Goal: Task Accomplishment & Management: Use online tool/utility

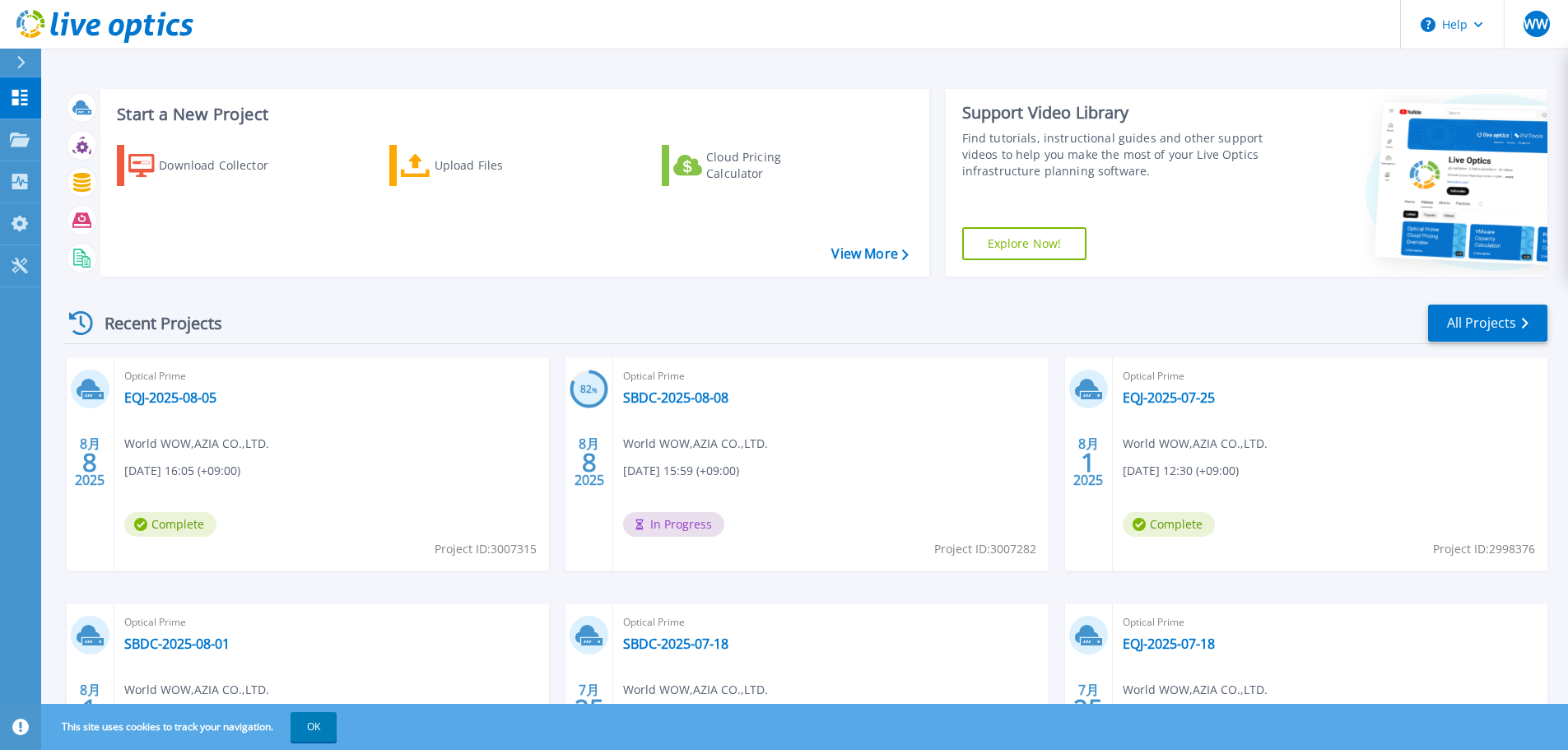
click at [329, 277] on div "Start a New Project Download Collector Upload Files Cloud Pricing Calculator Vi…" at bounding box center [805, 183] width 1484 height 214
click at [510, 172] on div "Upload Files" at bounding box center [500, 166] width 132 height 33
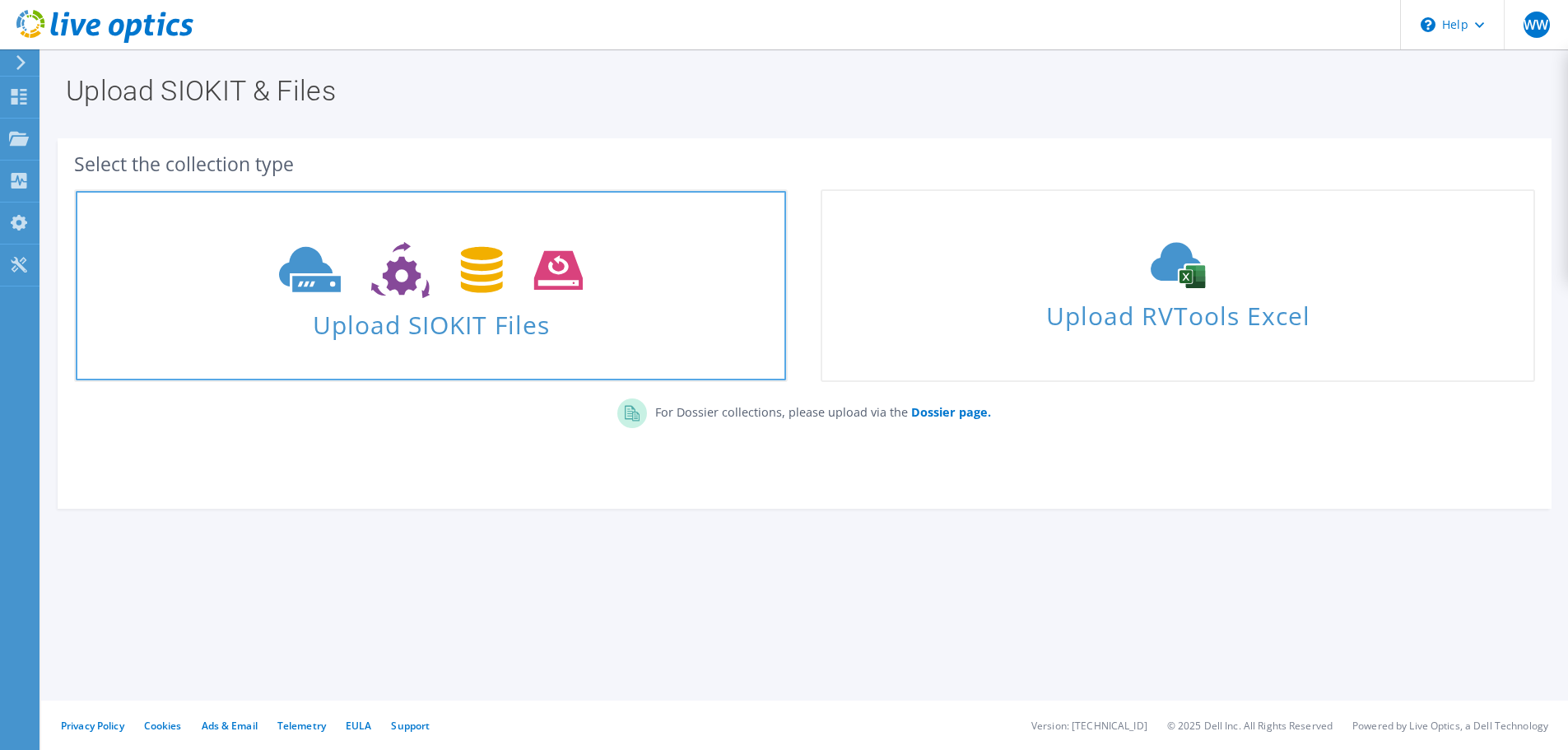
click at [302, 254] on icon at bounding box center [431, 270] width 303 height 57
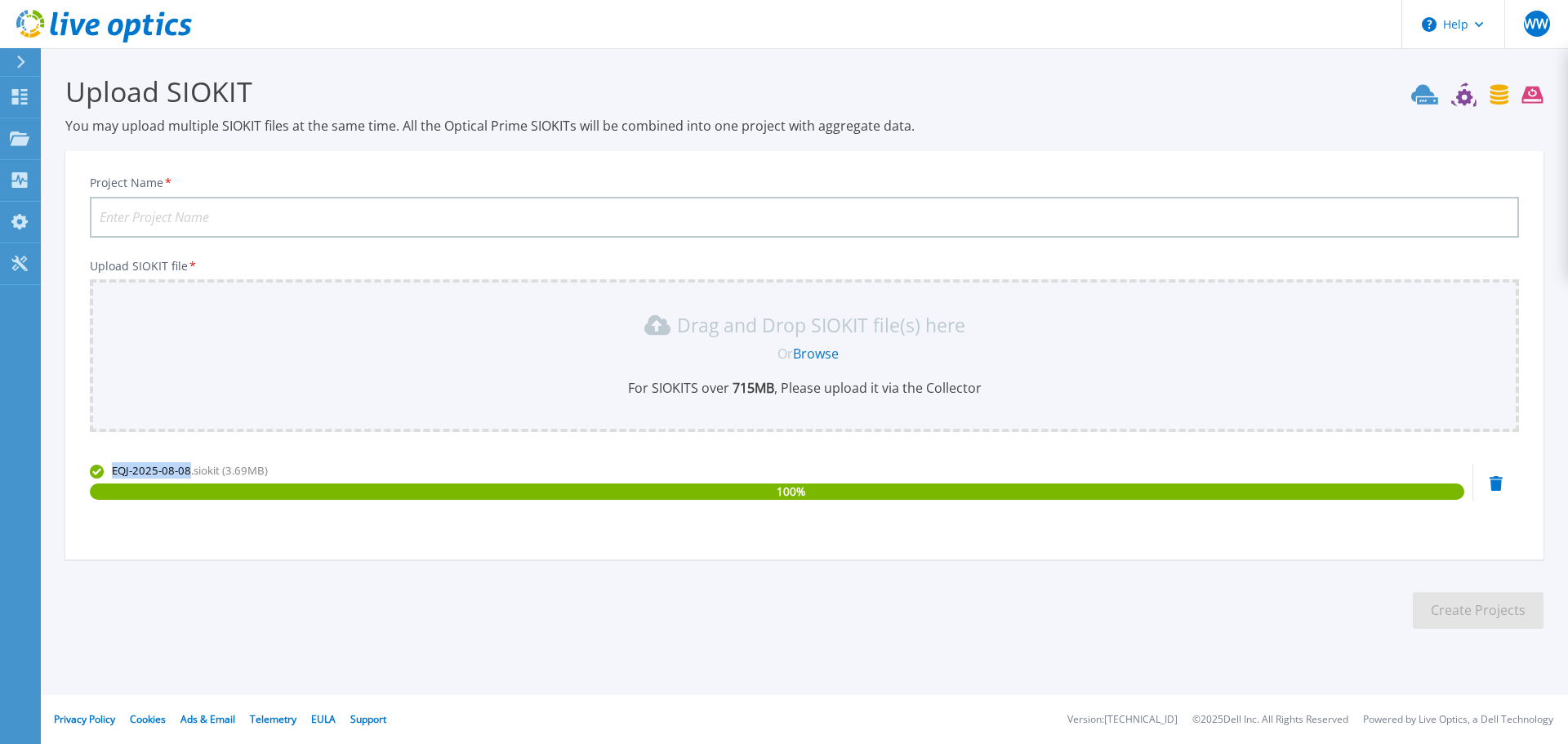
drag, startPoint x: 87, startPoint y: 471, endPoint x: 187, endPoint y: 474, distance: 100.0
click at [187, 474] on div "Project Name * Upload SIOKIT file * Drag and Drop SIOKIT file(s) here Or Browse…" at bounding box center [804, 360] width 1478 height 397
copy span "EQJ-2025-08-08"
click at [183, 209] on input "Project Name *" at bounding box center [805, 217] width 1429 height 41
paste input "EQJ-2025-08-08"
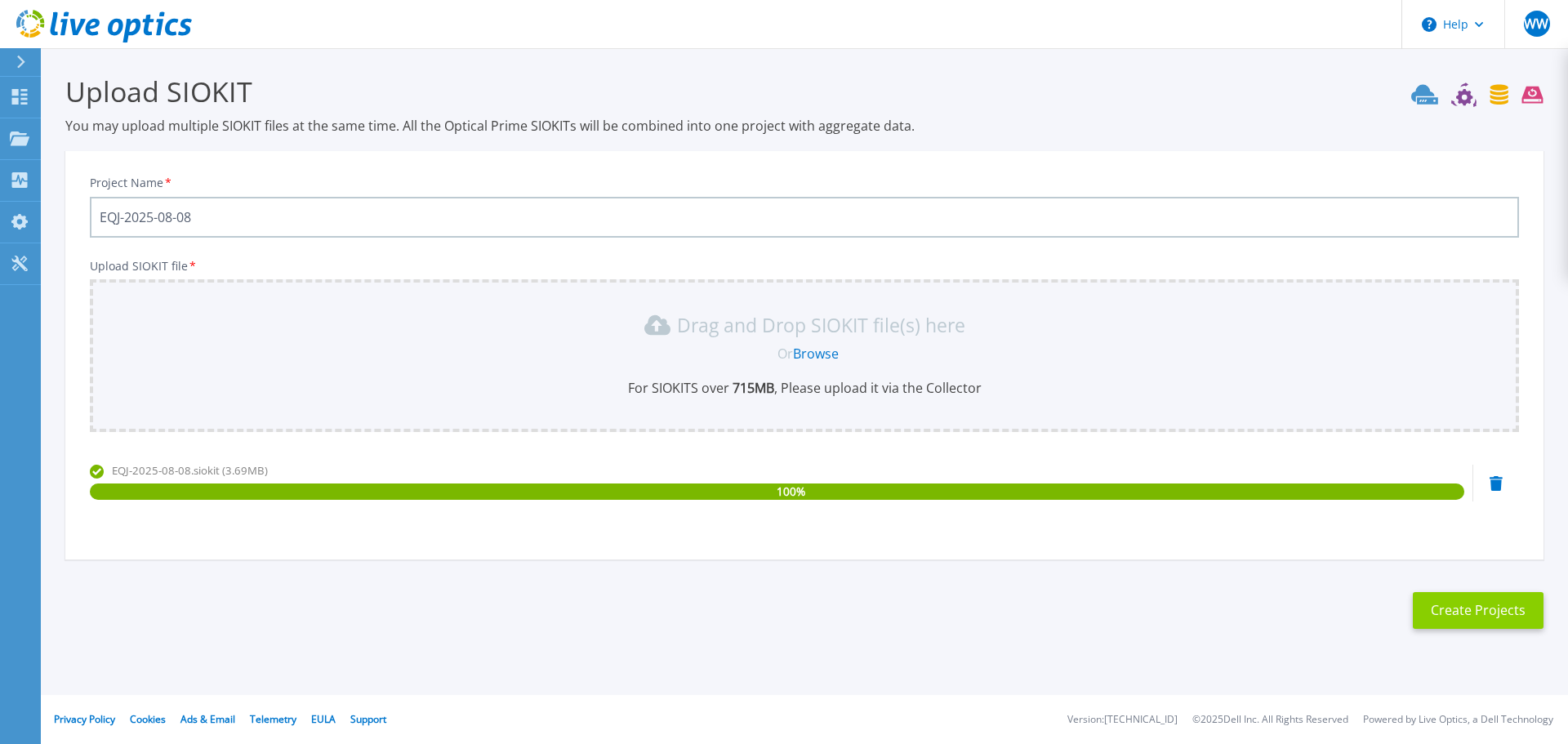
type input "EQJ-2025-08-08"
click at [1479, 607] on button "Create Projects" at bounding box center [1477, 610] width 131 height 36
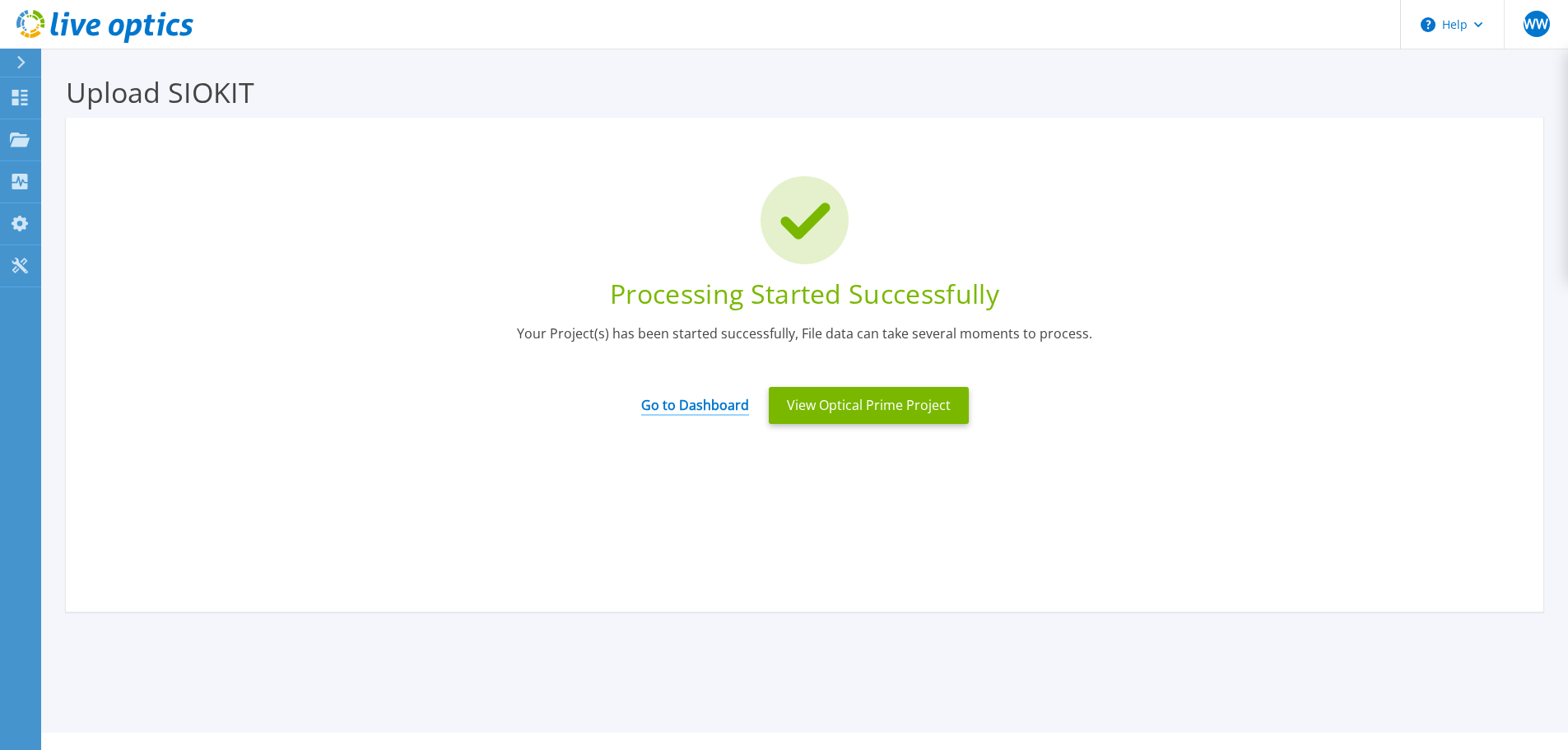
click at [725, 410] on link "Go to Dashboard" at bounding box center [695, 399] width 108 height 32
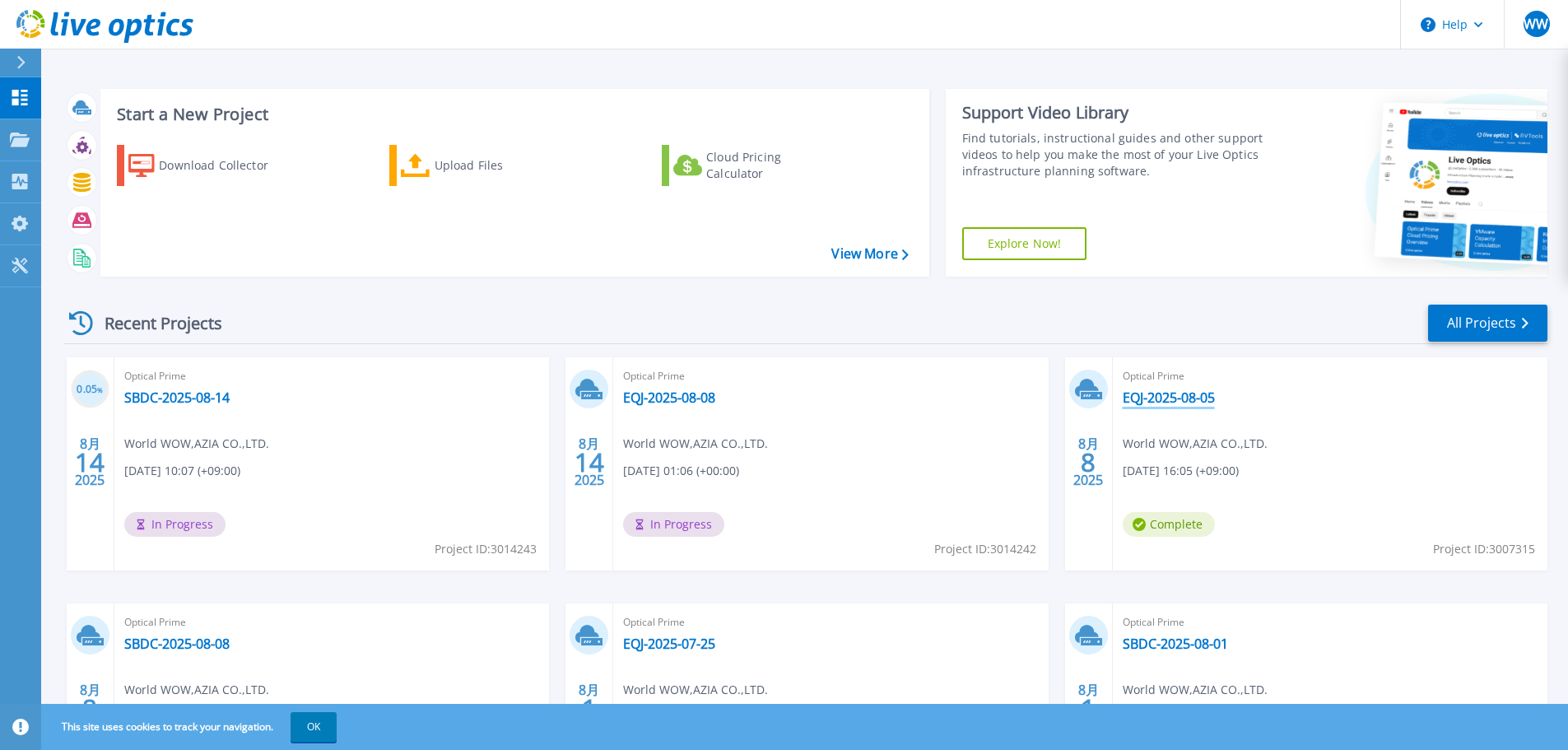
scroll to position [162, 0]
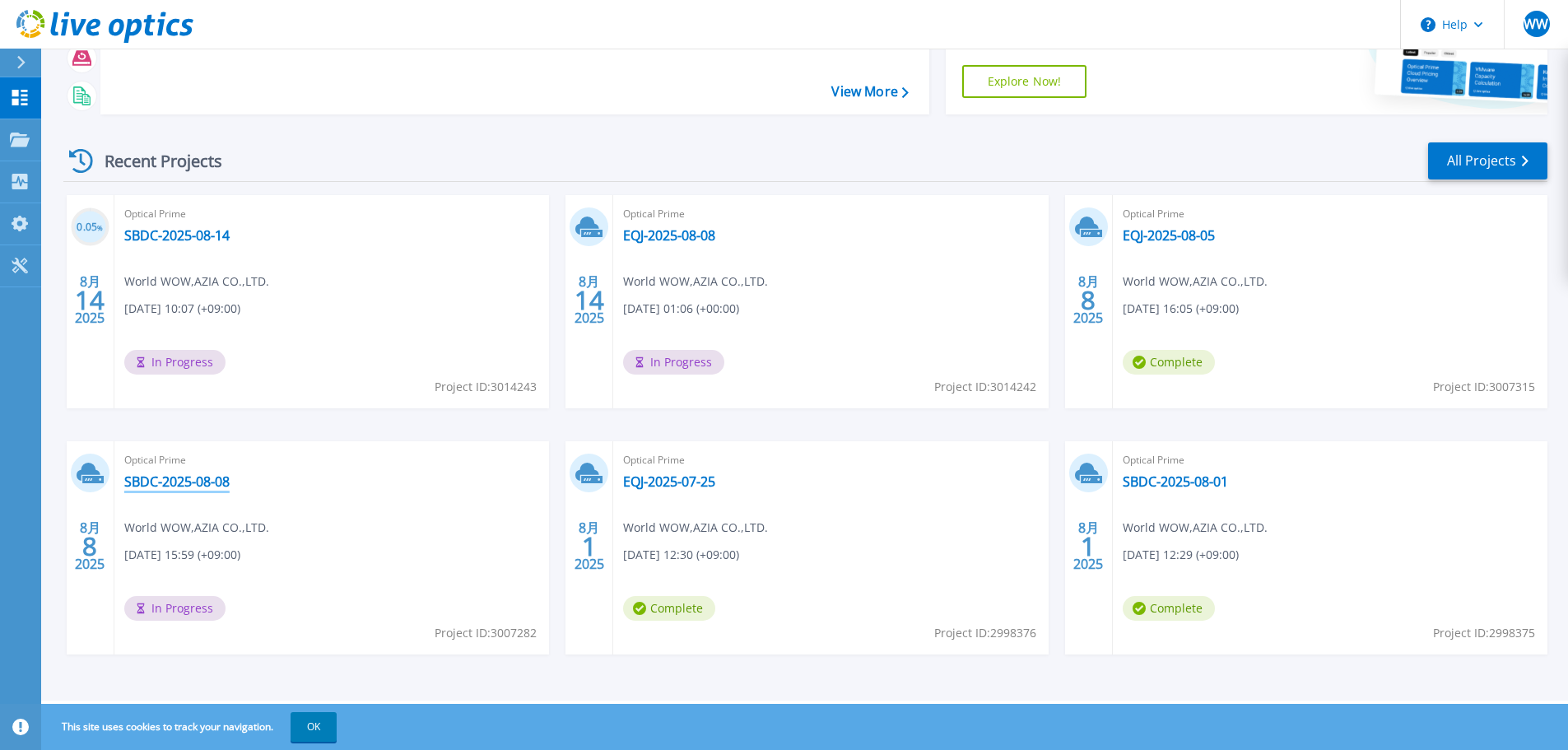
click at [141, 481] on link "SBDC-2025-08-08" at bounding box center [176, 480] width 105 height 16
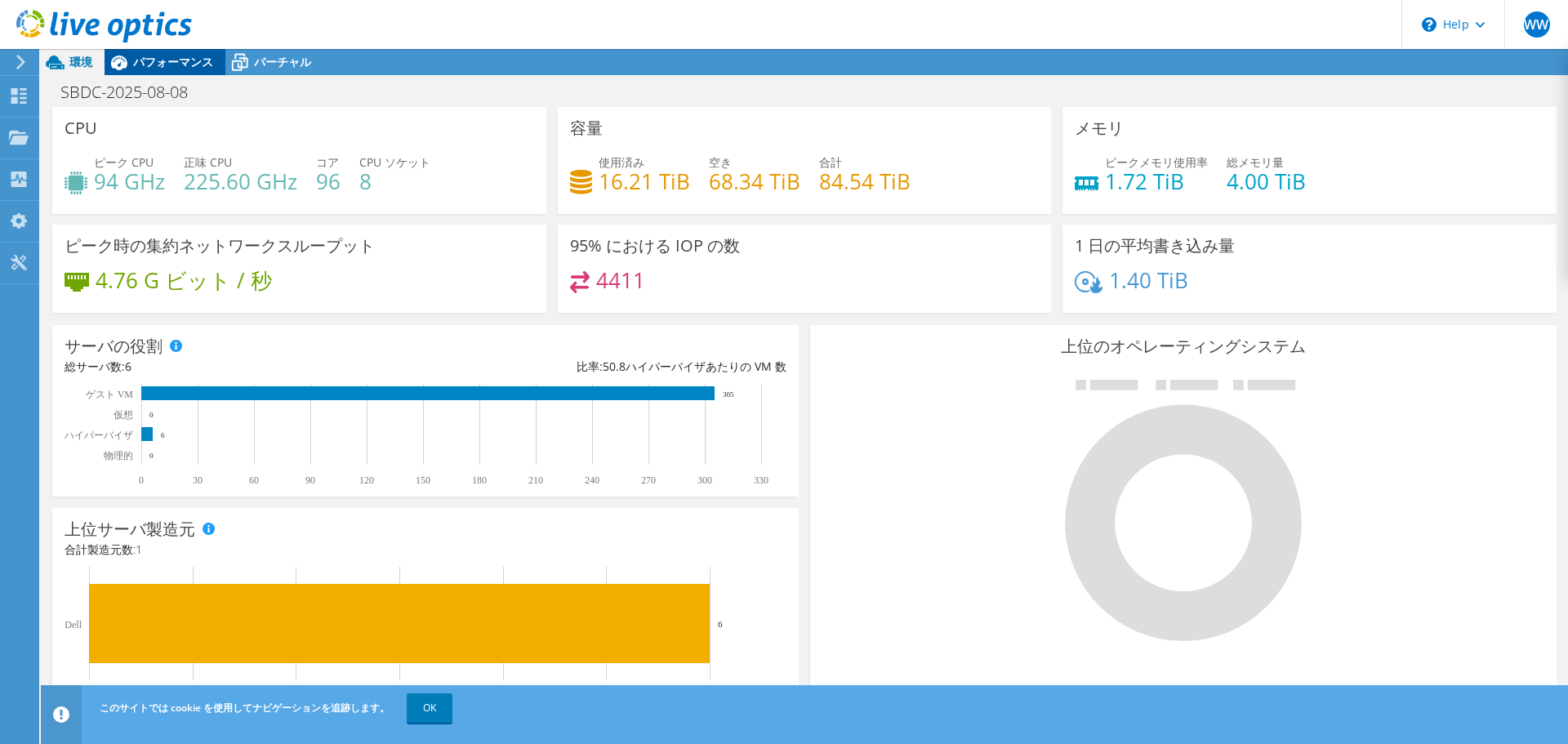
click at [217, 68] on div "パフォーマンス" at bounding box center [164, 61] width 120 height 26
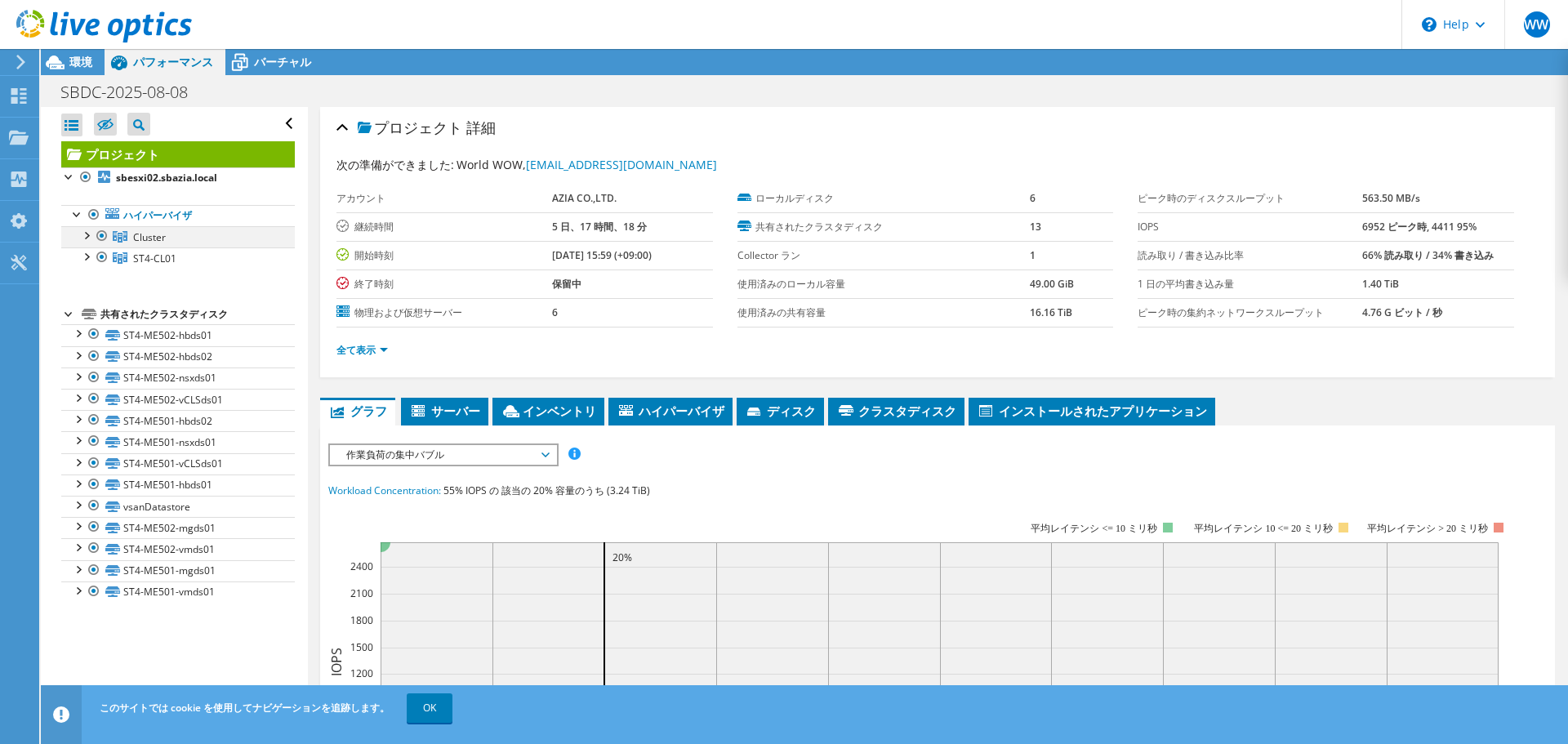
click at [101, 236] on div at bounding box center [101, 236] width 16 height 20
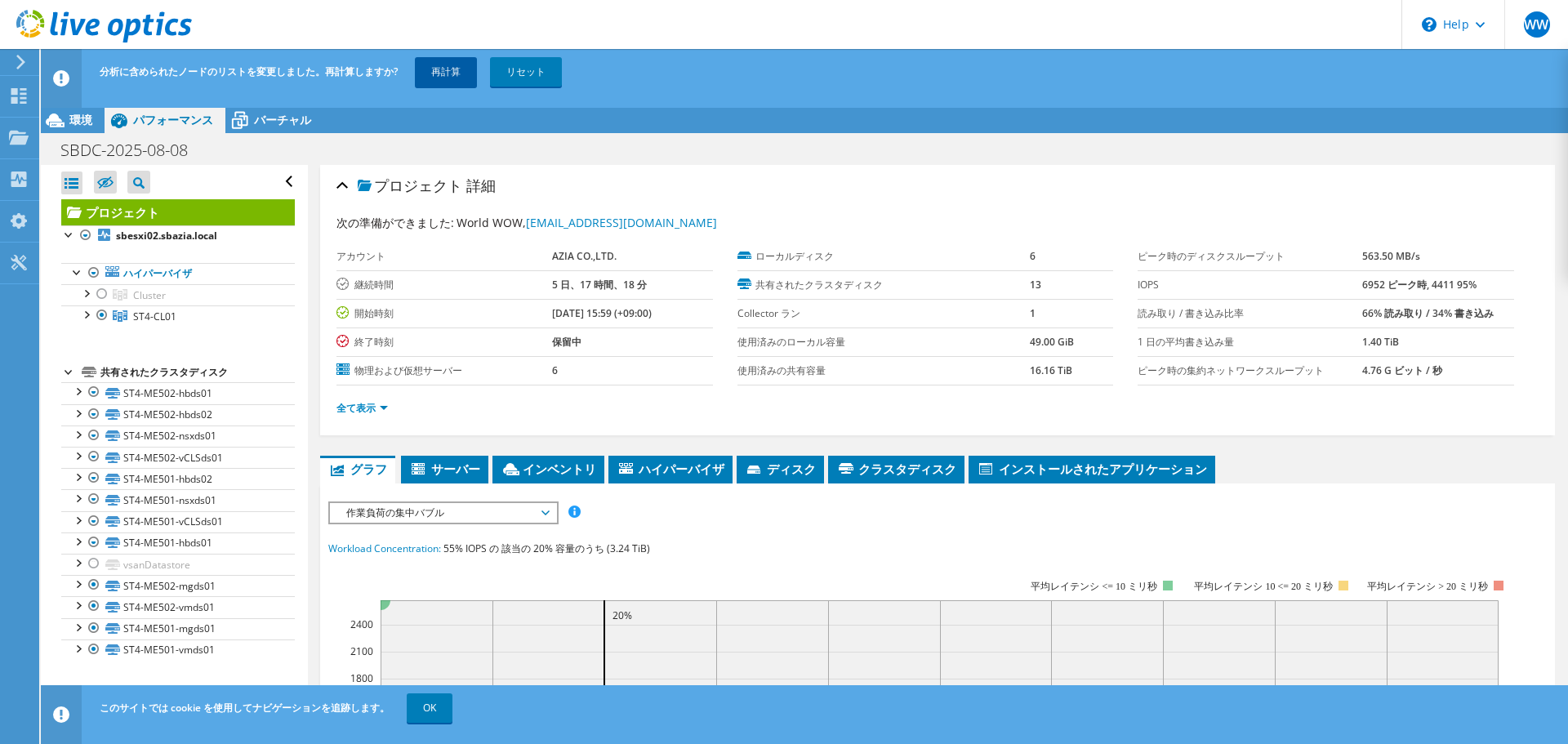
click at [454, 58] on link "再計算" at bounding box center [445, 72] width 62 height 30
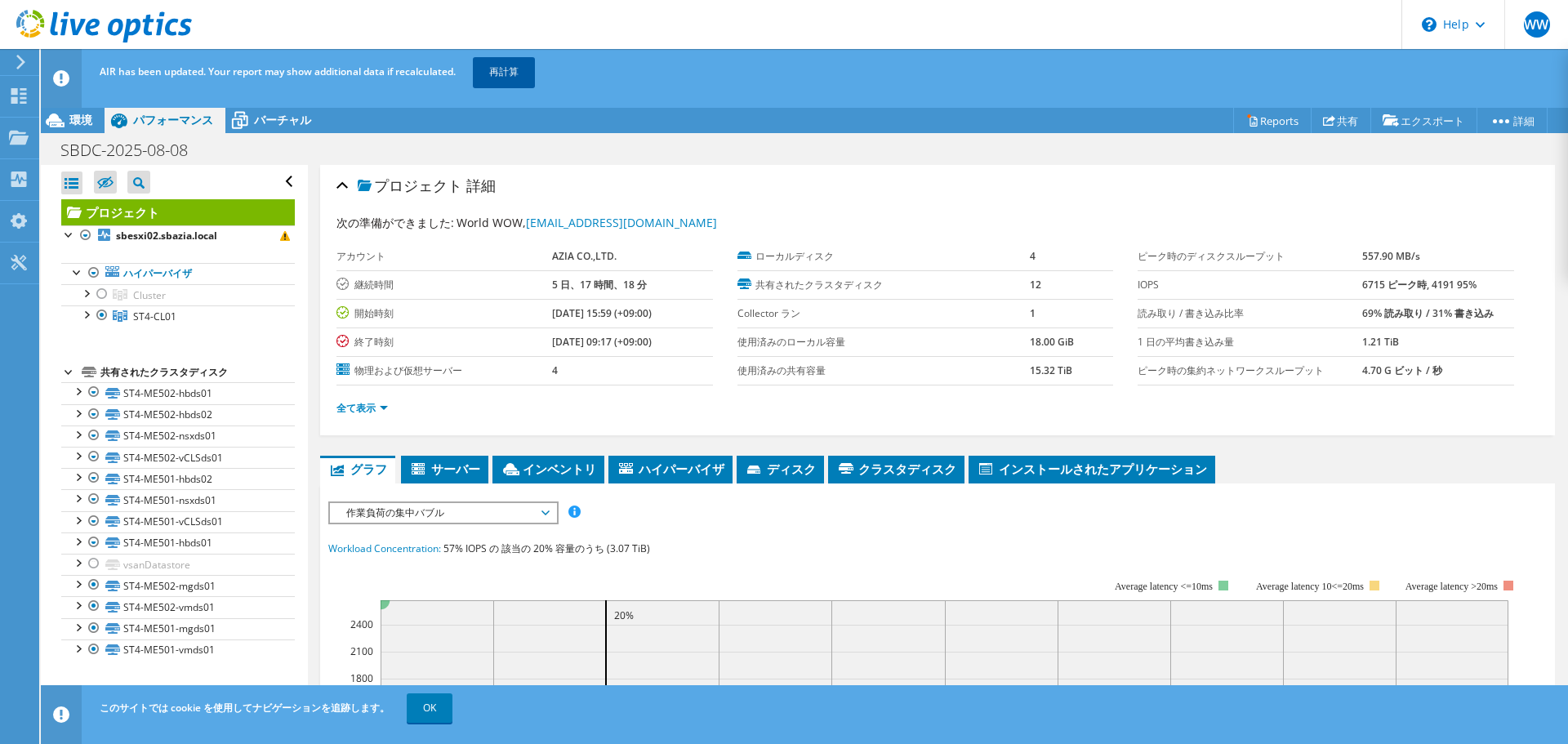
click at [535, 71] on link "再計算" at bounding box center [504, 72] width 62 height 30
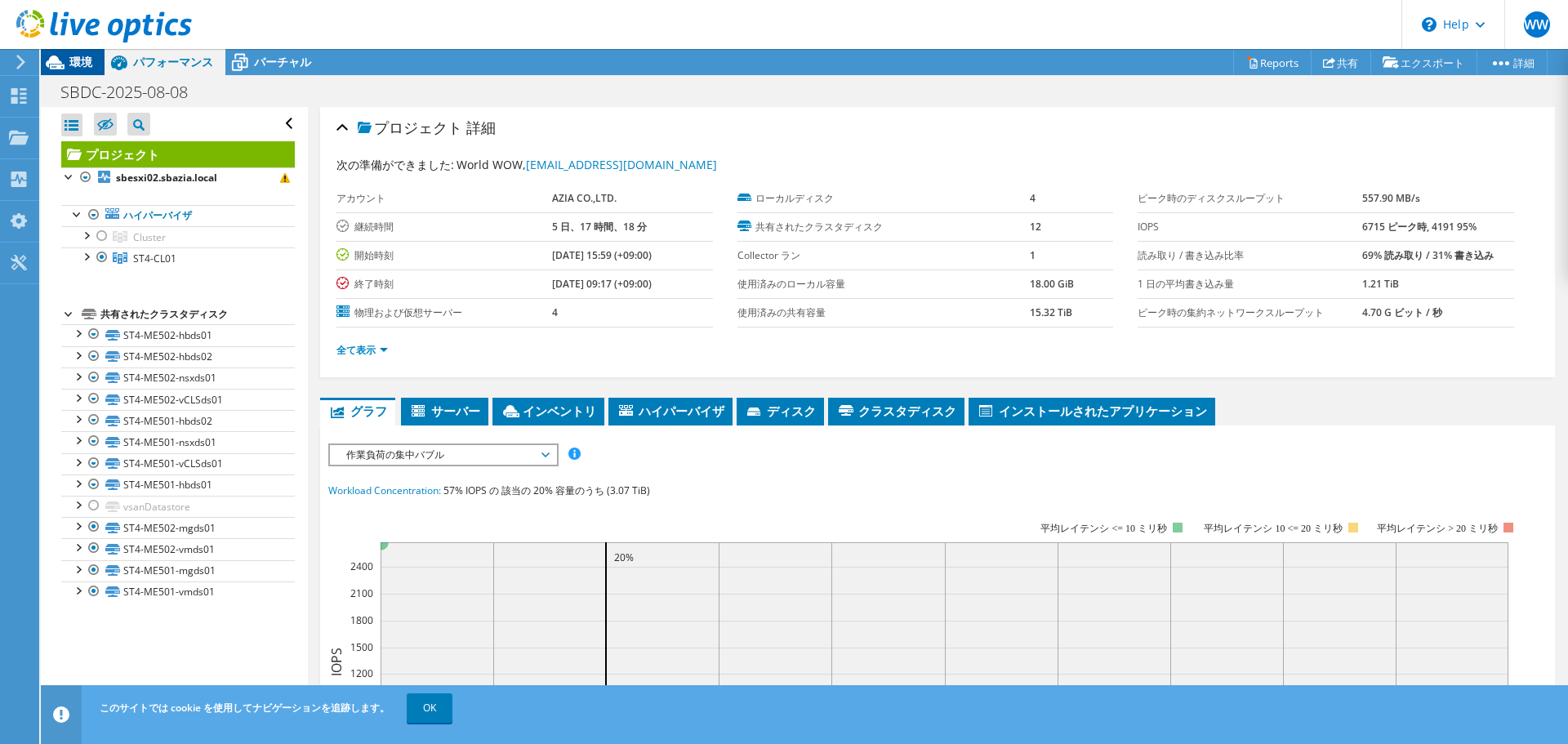
click at [69, 62] on icon at bounding box center [55, 62] width 29 height 29
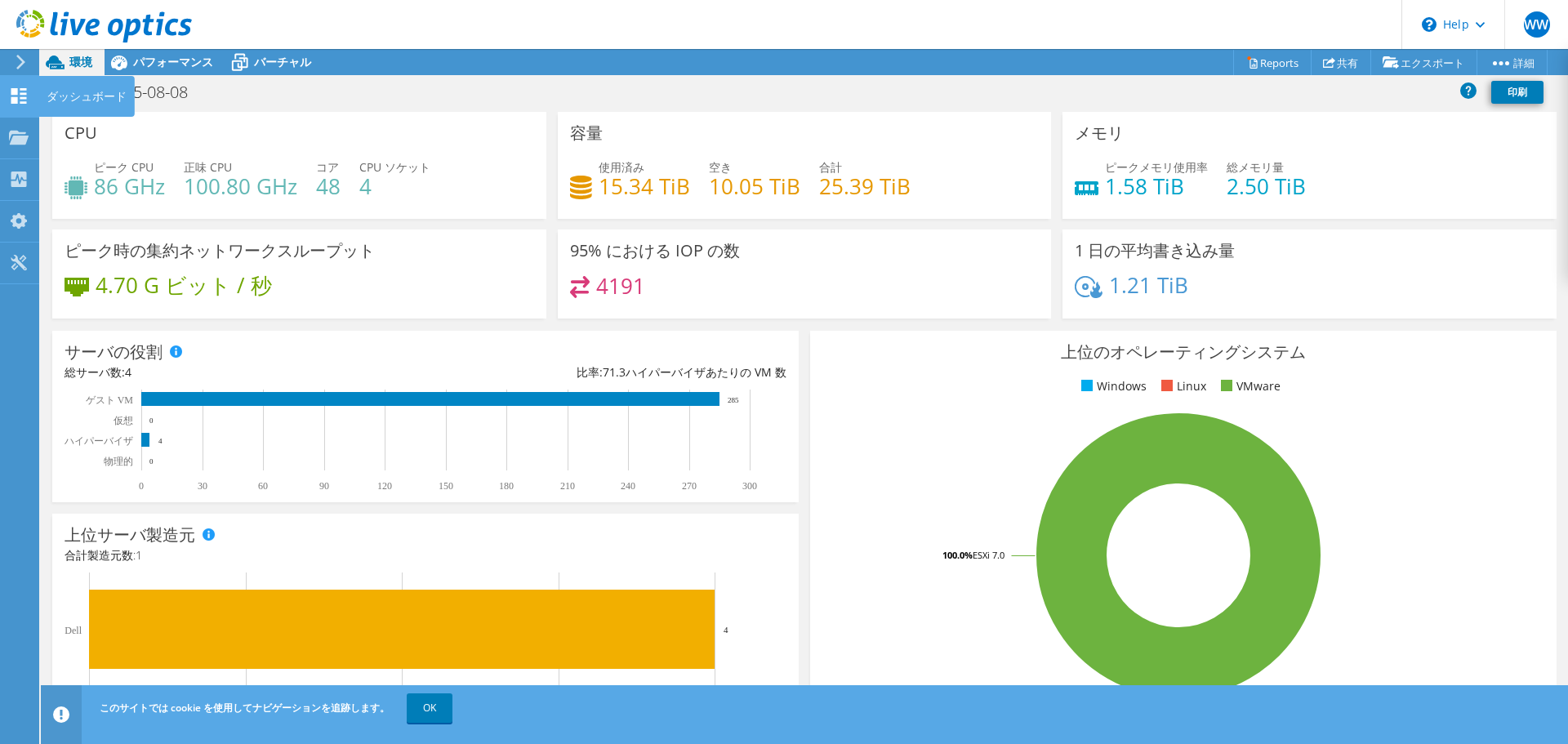
click at [17, 90] on use at bounding box center [19, 96] width 15 height 15
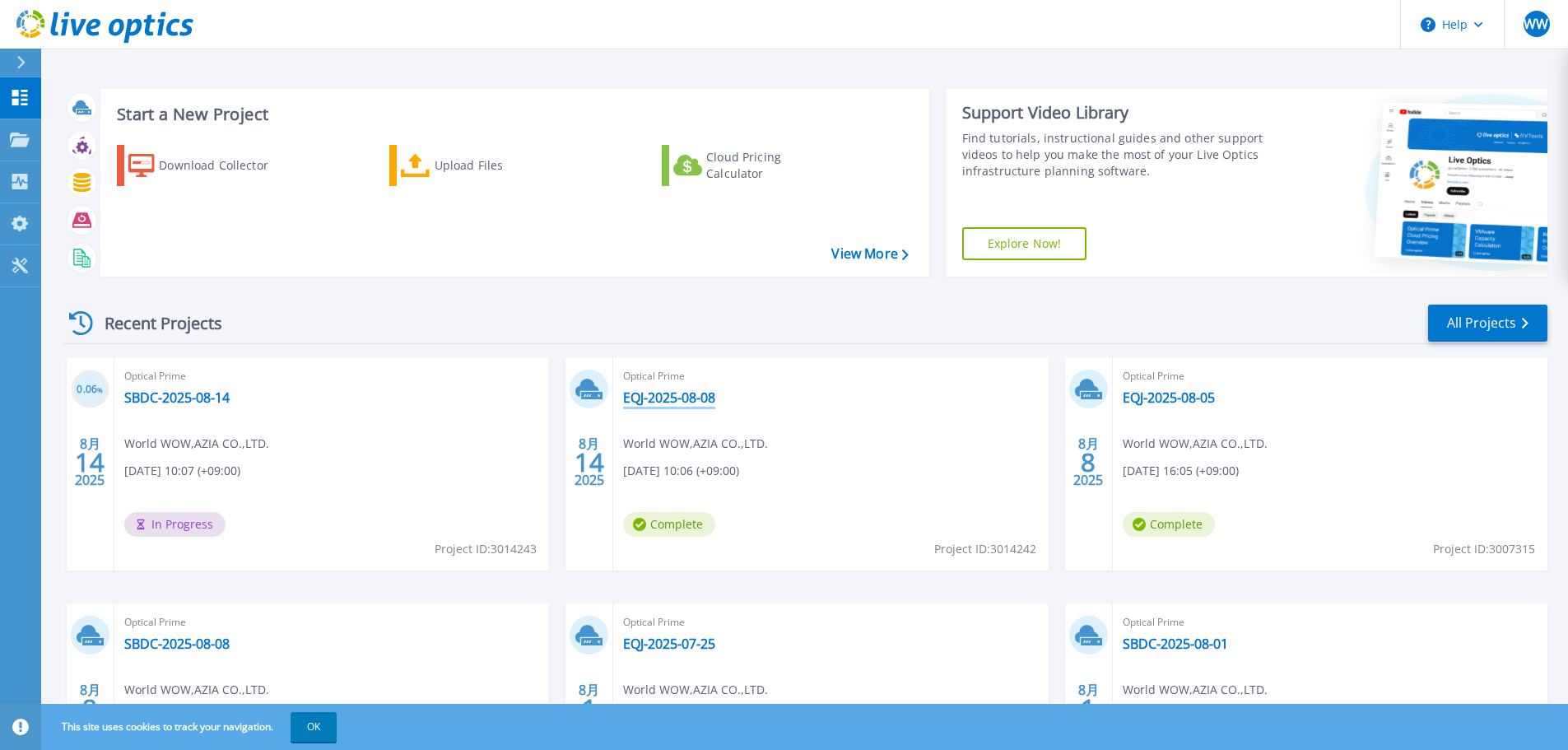
click at [711, 395] on link "EQJ-2025-08-08" at bounding box center [669, 397] width 92 height 16
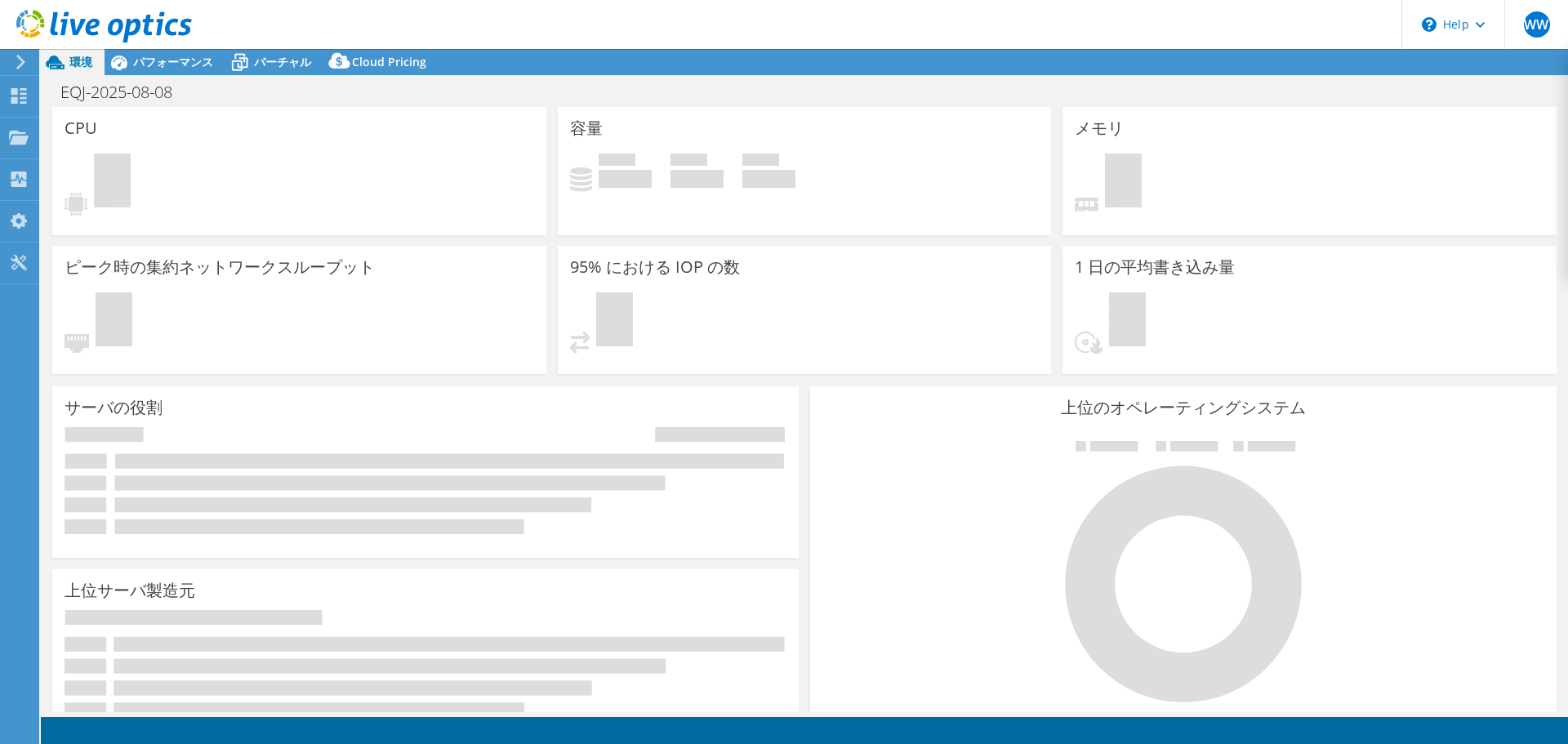
select select "USD"
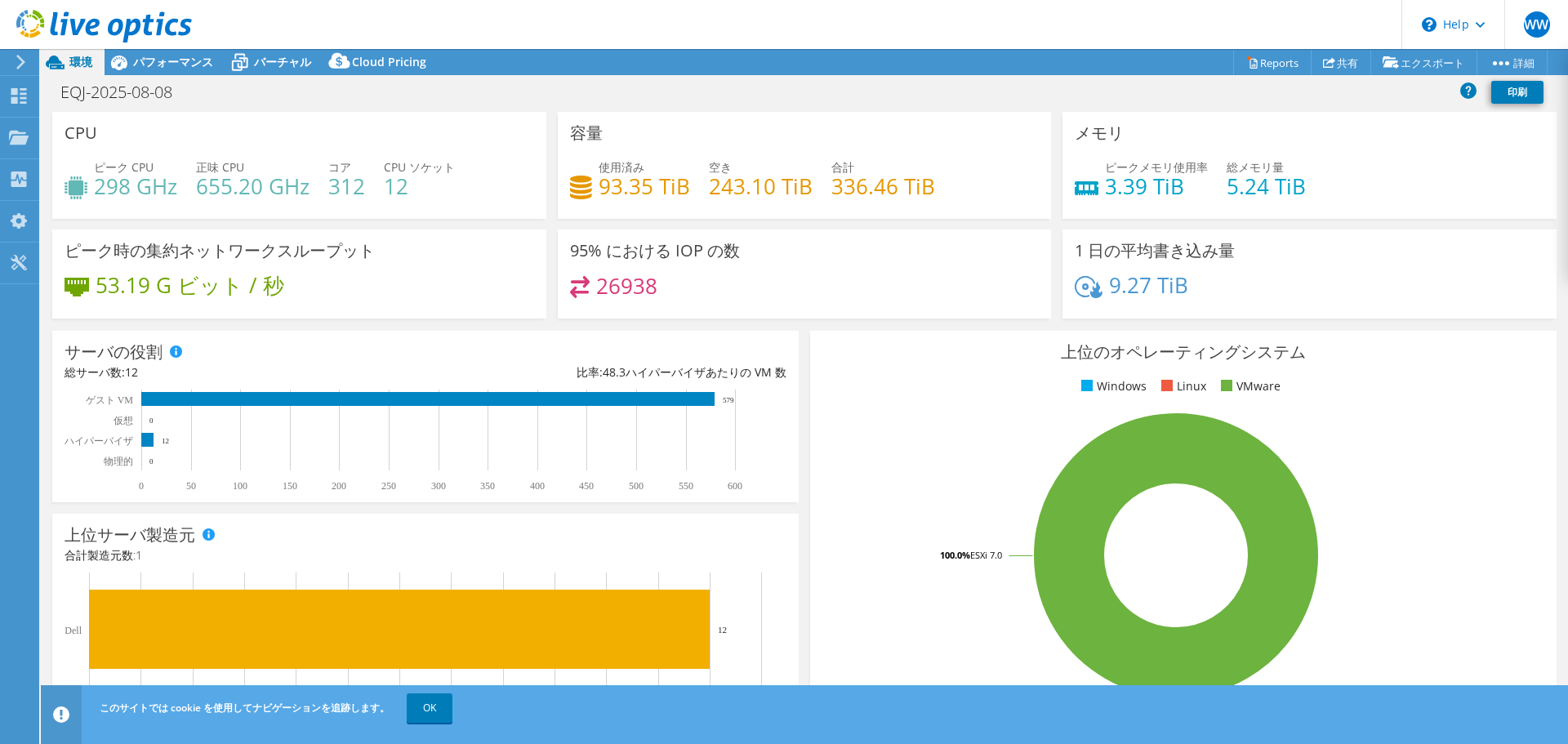
scroll to position [81, 0]
